Goal: Information Seeking & Learning: Learn about a topic

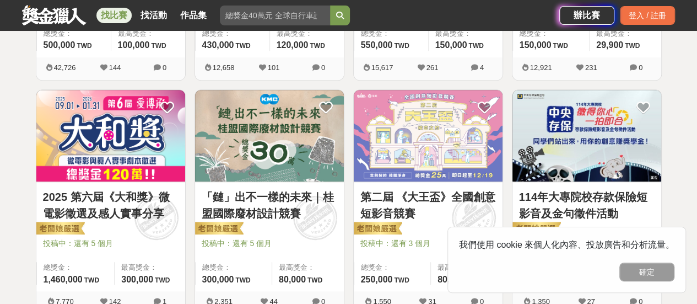
scroll to position [496, 0]
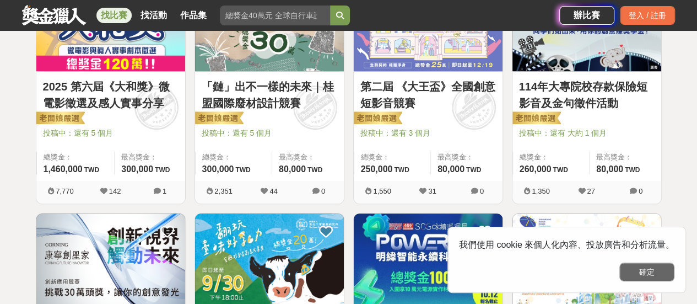
click at [668, 274] on button "確定" at bounding box center [646, 271] width 55 height 19
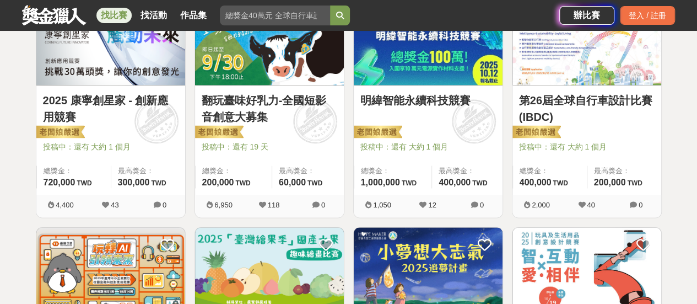
scroll to position [826, 0]
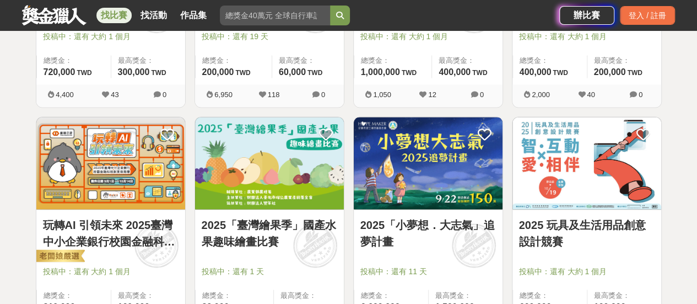
click at [690, 92] on div "全部 設計 影像 寫作 商業 音樂 運動 其他 國際 所有分類 進階篩選 892 個比賽 綜合 熱門 獎金 截止 最新 尚未截止 台灣 重置條件 這樣Sale…" at bounding box center [348, 102] width 697 height 1748
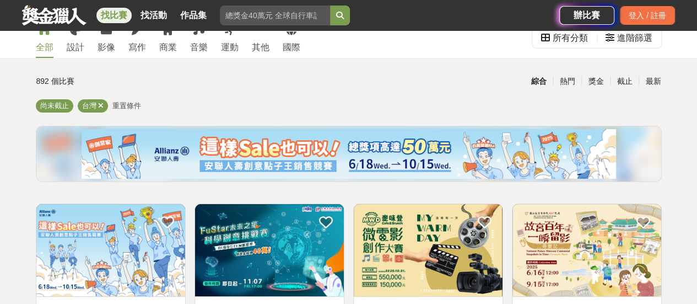
scroll to position [0, 0]
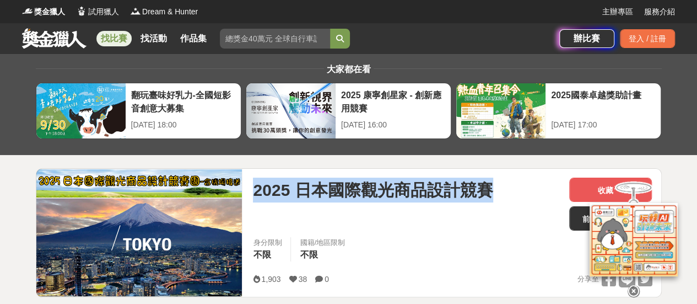
drag, startPoint x: 255, startPoint y: 189, endPoint x: 502, endPoint y: 178, distance: 247.1
click at [502, 178] on div "2025 日本國際觀光商品設計競賽" at bounding box center [406, 189] width 307 height 25
copy span "2025 日本國際觀光商品設計競賽"
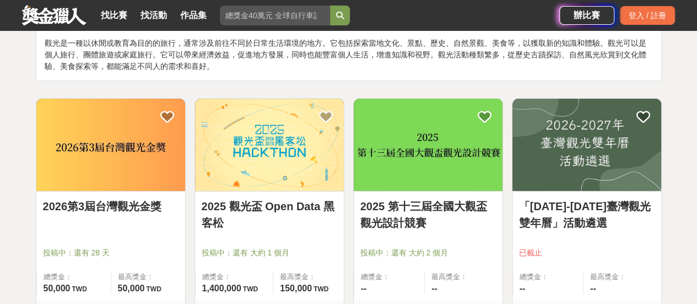
scroll to position [110, 0]
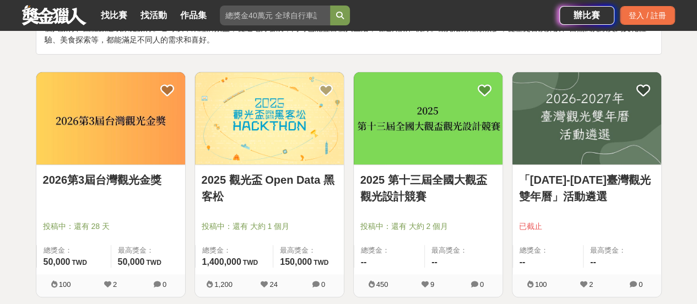
click at [128, 181] on link "2026第3屆台灣觀光金獎" at bounding box center [111, 179] width 136 height 17
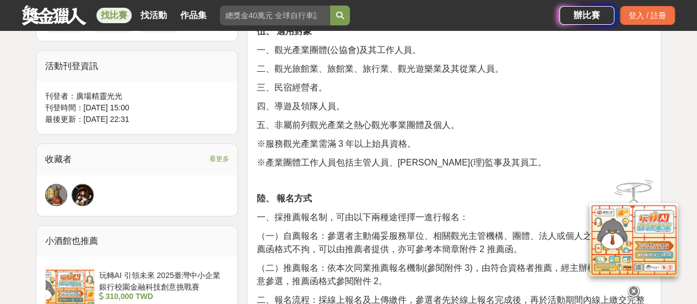
scroll to position [606, 0]
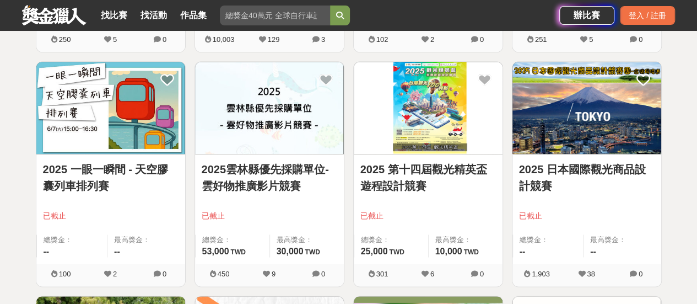
scroll to position [606, 0]
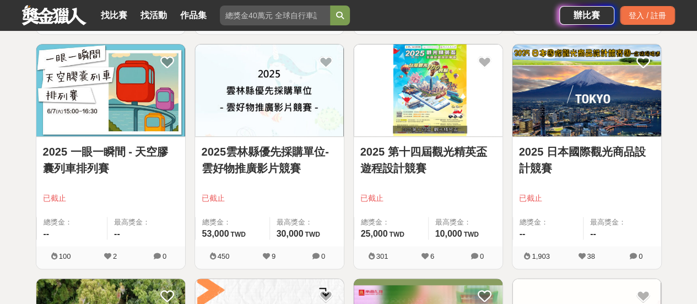
click at [588, 154] on link "2025 日本國際觀光商品設計競賽" at bounding box center [587, 159] width 136 height 33
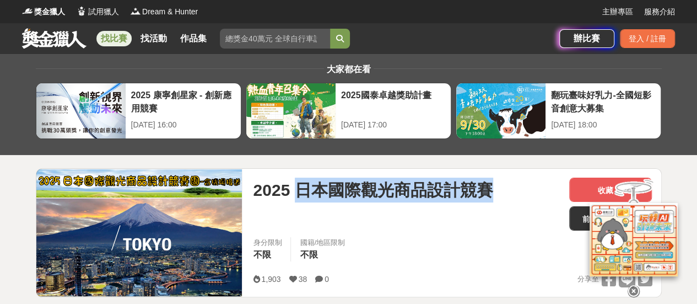
drag, startPoint x: 297, startPoint y: 192, endPoint x: 489, endPoint y: 192, distance: 191.2
click at [489, 192] on span "2025 日本國際觀光商品設計競賽" at bounding box center [373, 189] width 240 height 25
copy span "日本國際觀光商品設計競賽"
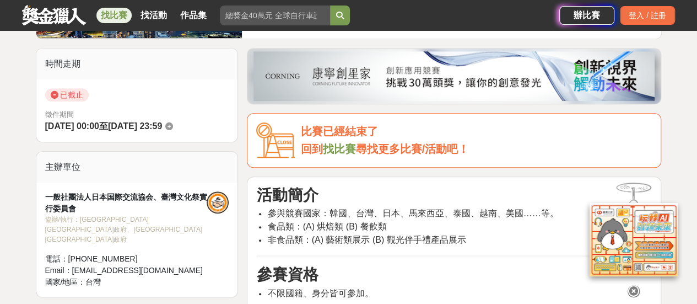
scroll to position [275, 0]
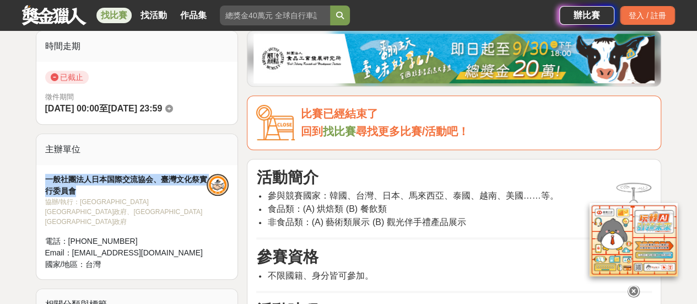
drag, startPoint x: 44, startPoint y: 176, endPoint x: 77, endPoint y: 187, distance: 35.4
click at [77, 187] on div "一般社團法人日本国際交流協会、臺灣文化祭實行委員會 協辦/執行： 福岡県豐前市政府、福島県磐梯町政府 電話： 02-7709-9090 Email： info…" at bounding box center [137, 222] width 202 height 114
copy div "一般社團法人日本国際交流協会、臺灣文化祭實行委員會"
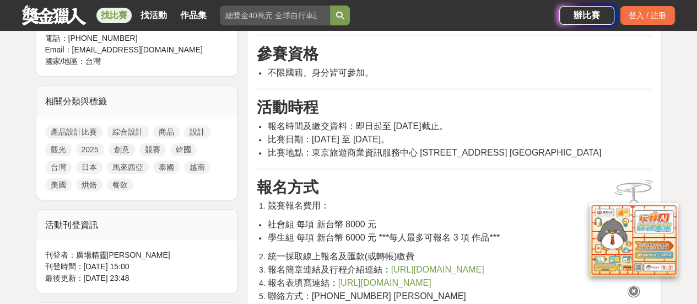
scroll to position [496, 0]
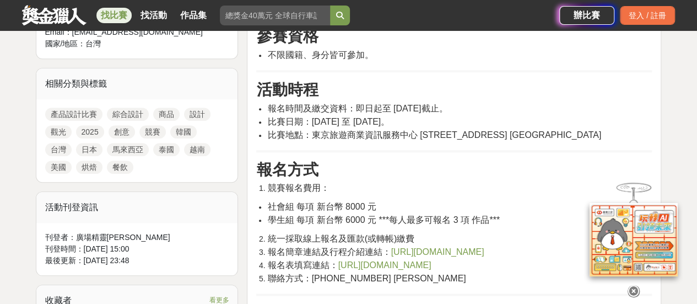
click at [454, 256] on span "https://reurl.cc/Y4pn2X" at bounding box center [437, 251] width 93 height 9
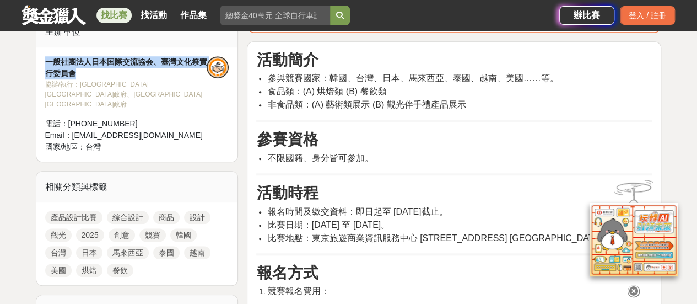
scroll to position [386, 0]
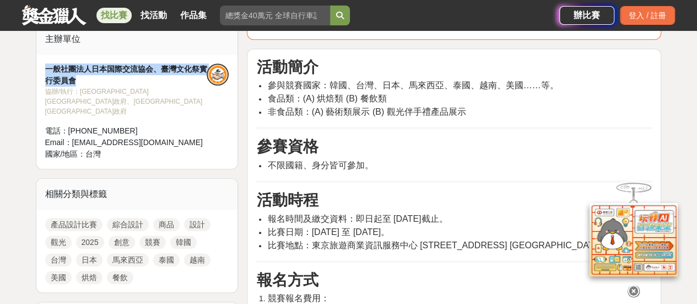
click at [183, 69] on div "一般社團法人日本国際交流協会、臺灣文化祭實行委員會" at bounding box center [126, 74] width 162 height 23
drag, startPoint x: 150, startPoint y: 67, endPoint x: 45, endPoint y: 67, distance: 105.2
click at [45, 67] on div "一般社團法人日本国際交流協会、臺灣文化祭實行委員會" at bounding box center [126, 74] width 162 height 23
copy div "一般社團法人日本国際交流協会"
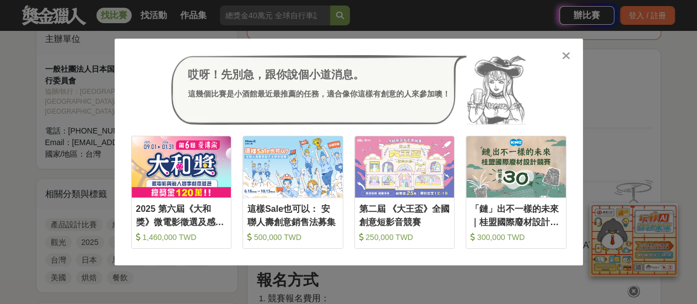
click at [565, 49] on div "哎呀！先別急，跟你說個小道消息。 這幾個比賽是小酒館最近最推薦的任務，適合像你這樣有創意的人來參加噢！ 收藏 2025 第六屆《大和獎》微電影徵選及感人實事分…" at bounding box center [349, 152] width 468 height 226
click at [565, 54] on icon at bounding box center [566, 55] width 8 height 11
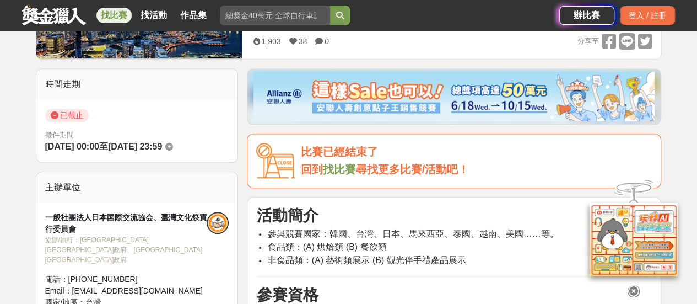
scroll to position [220, 0]
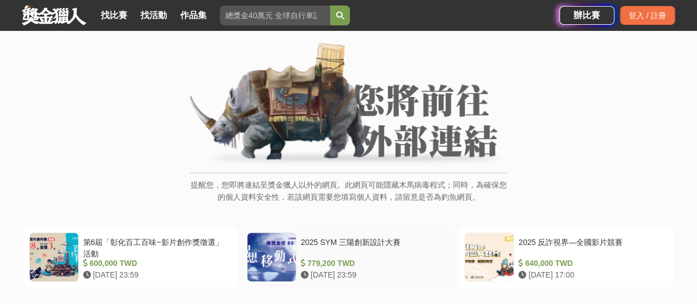
scroll to position [110, 0]
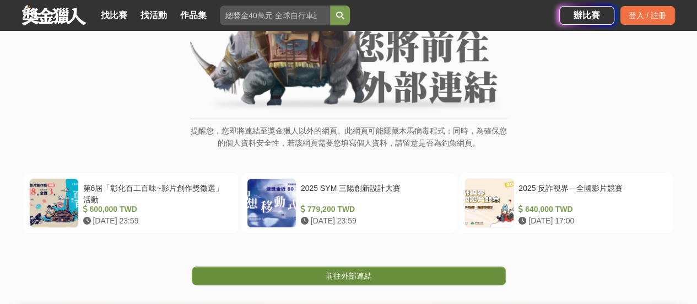
click at [345, 277] on span "前往外部連結" at bounding box center [349, 275] width 46 height 9
